Goal: Information Seeking & Learning: Learn about a topic

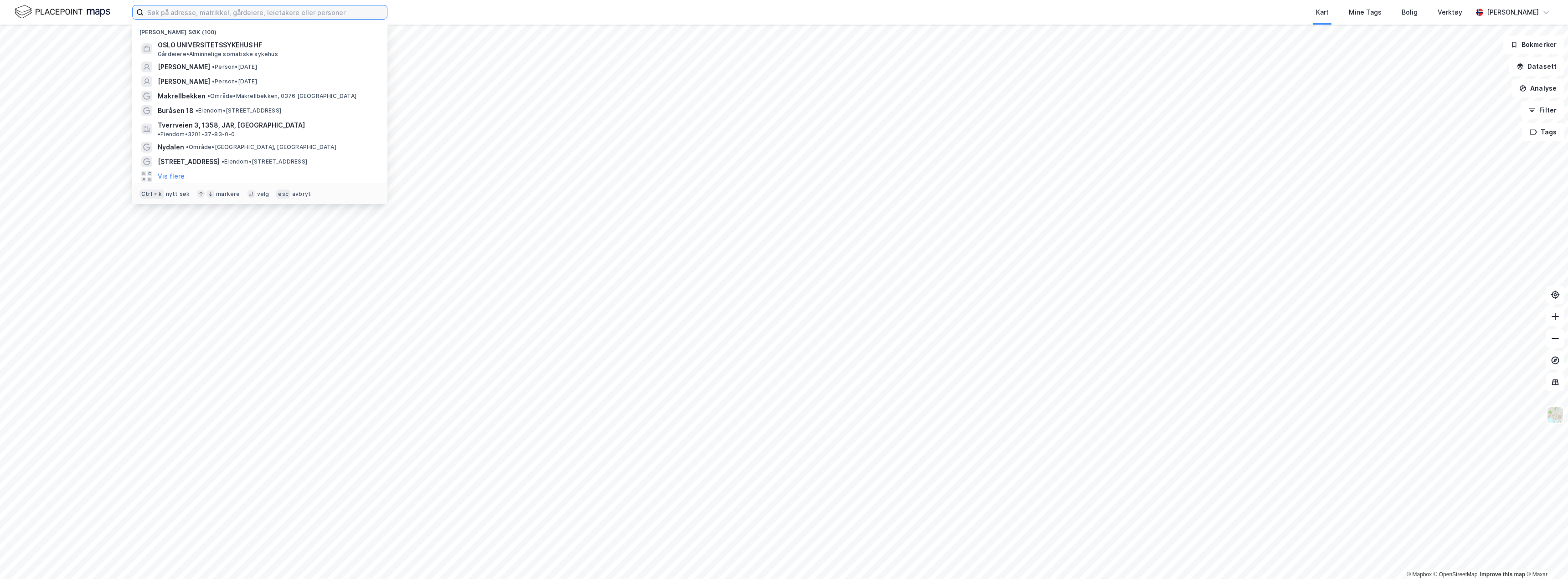
click at [192, 16] on input at bounding box center [264, 12] width 243 height 14
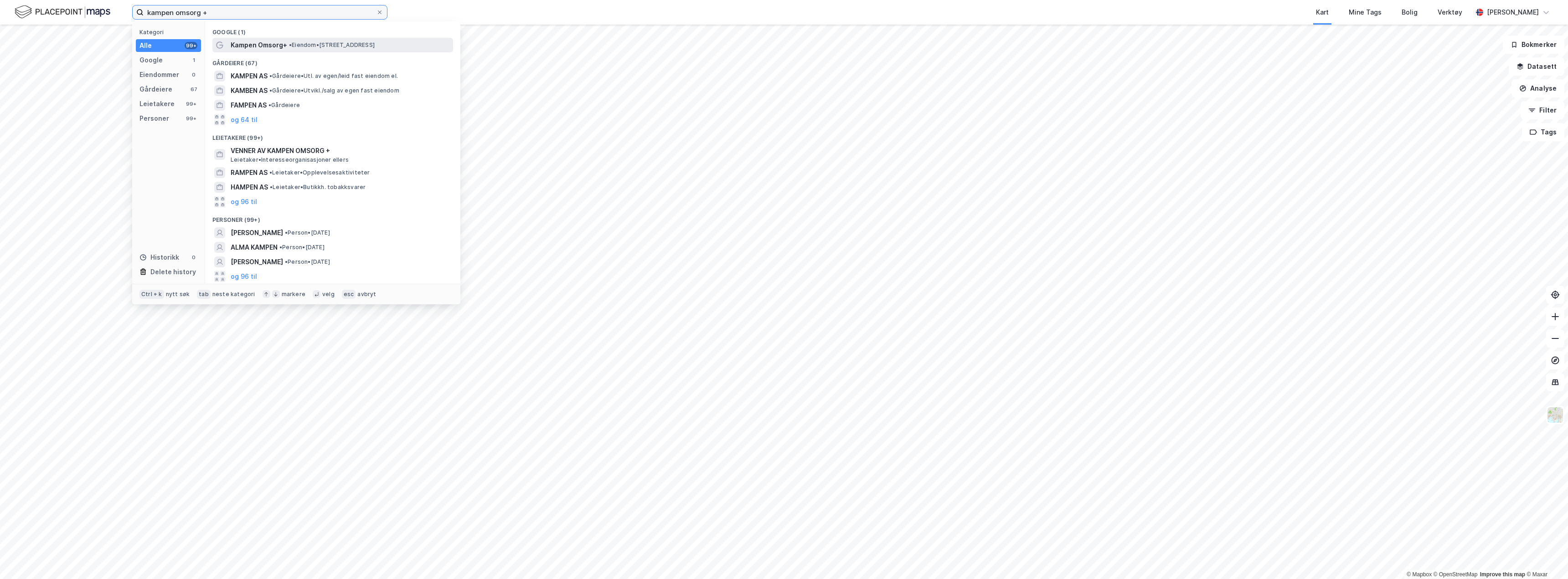
type input "kampen omsorg +"
click at [300, 48] on span "• Eiendom • [STREET_ADDRESS]" at bounding box center [332, 45] width 85 height 8
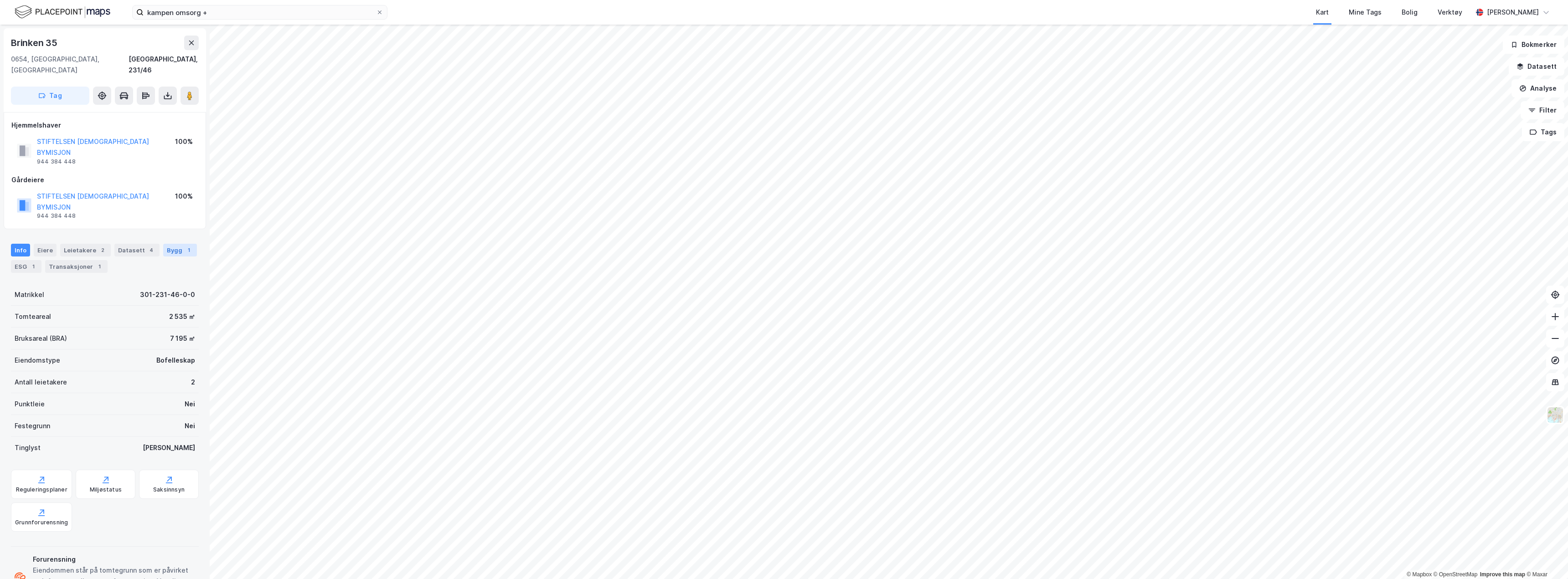
click at [184, 246] on div "1" at bounding box center [189, 250] width 9 height 9
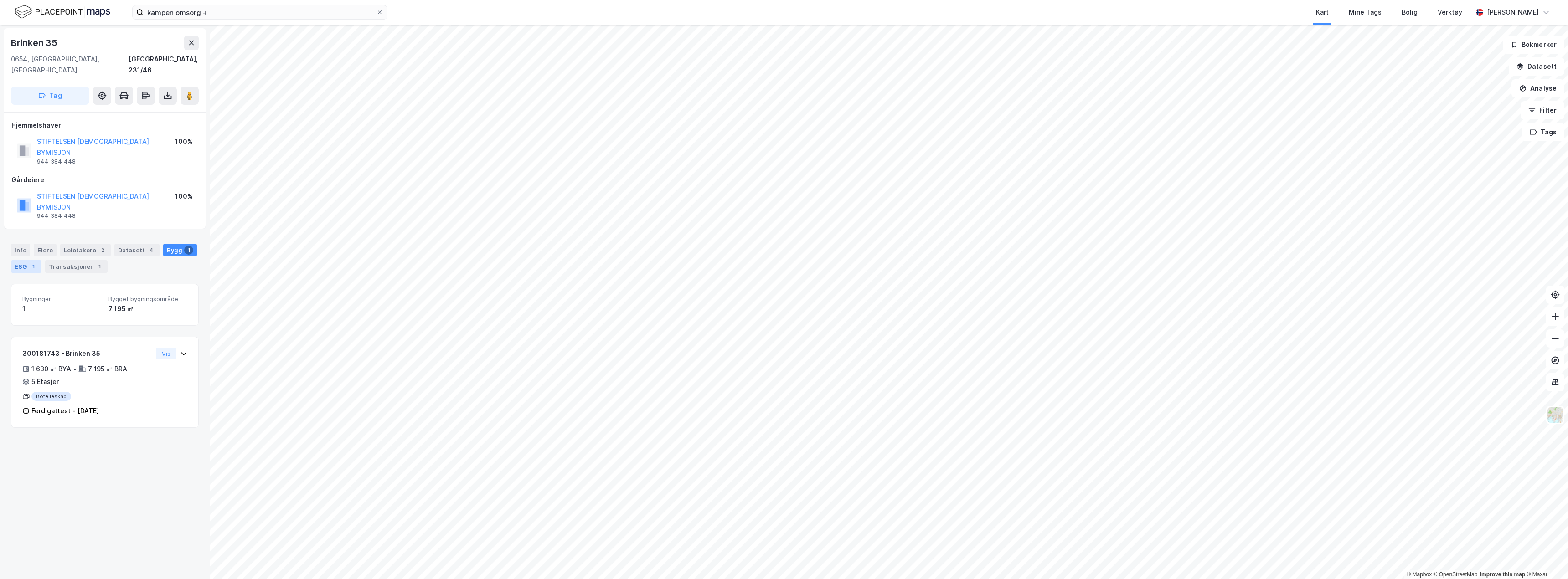
click at [29, 262] on div "1" at bounding box center [33, 266] width 9 height 9
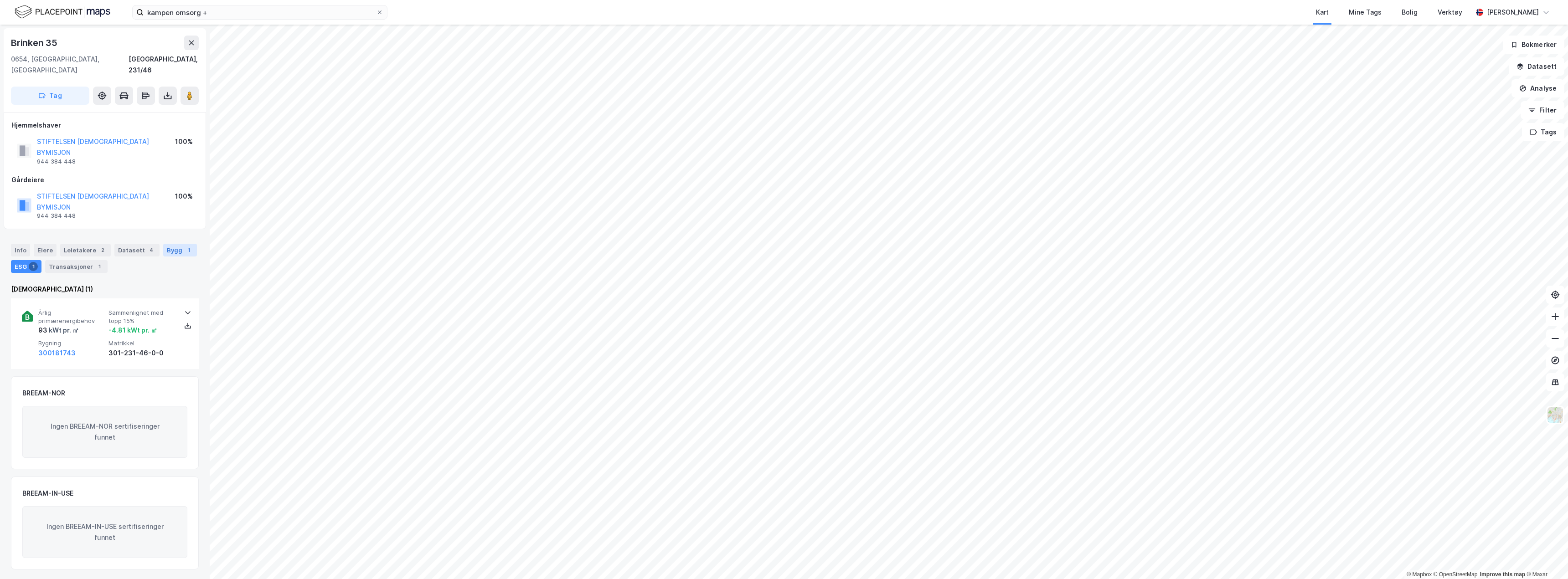
click at [176, 244] on div "Bygg 1" at bounding box center [180, 250] width 34 height 13
